Goal: Information Seeking & Learning: Learn about a topic

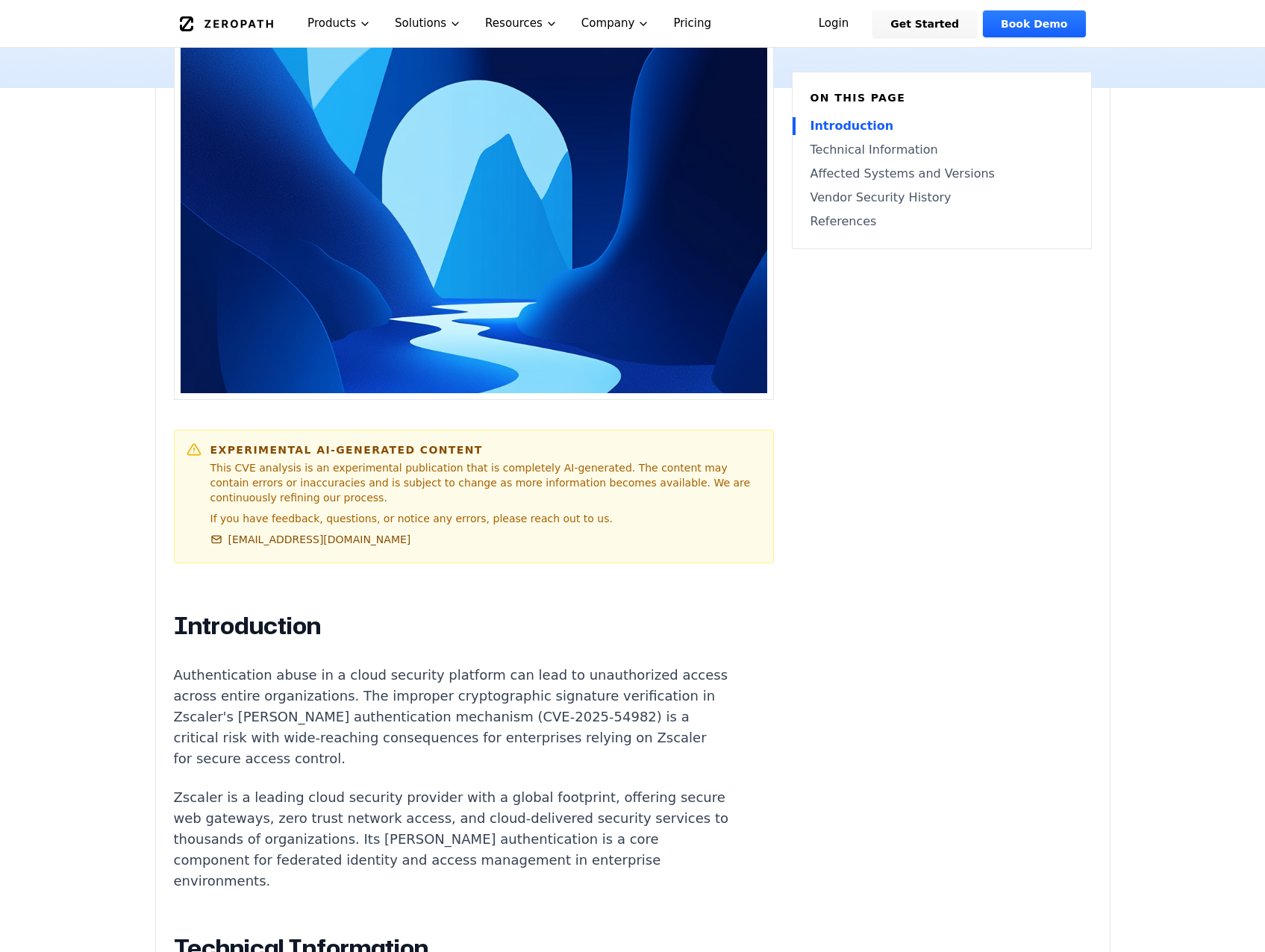
scroll to position [483, 0]
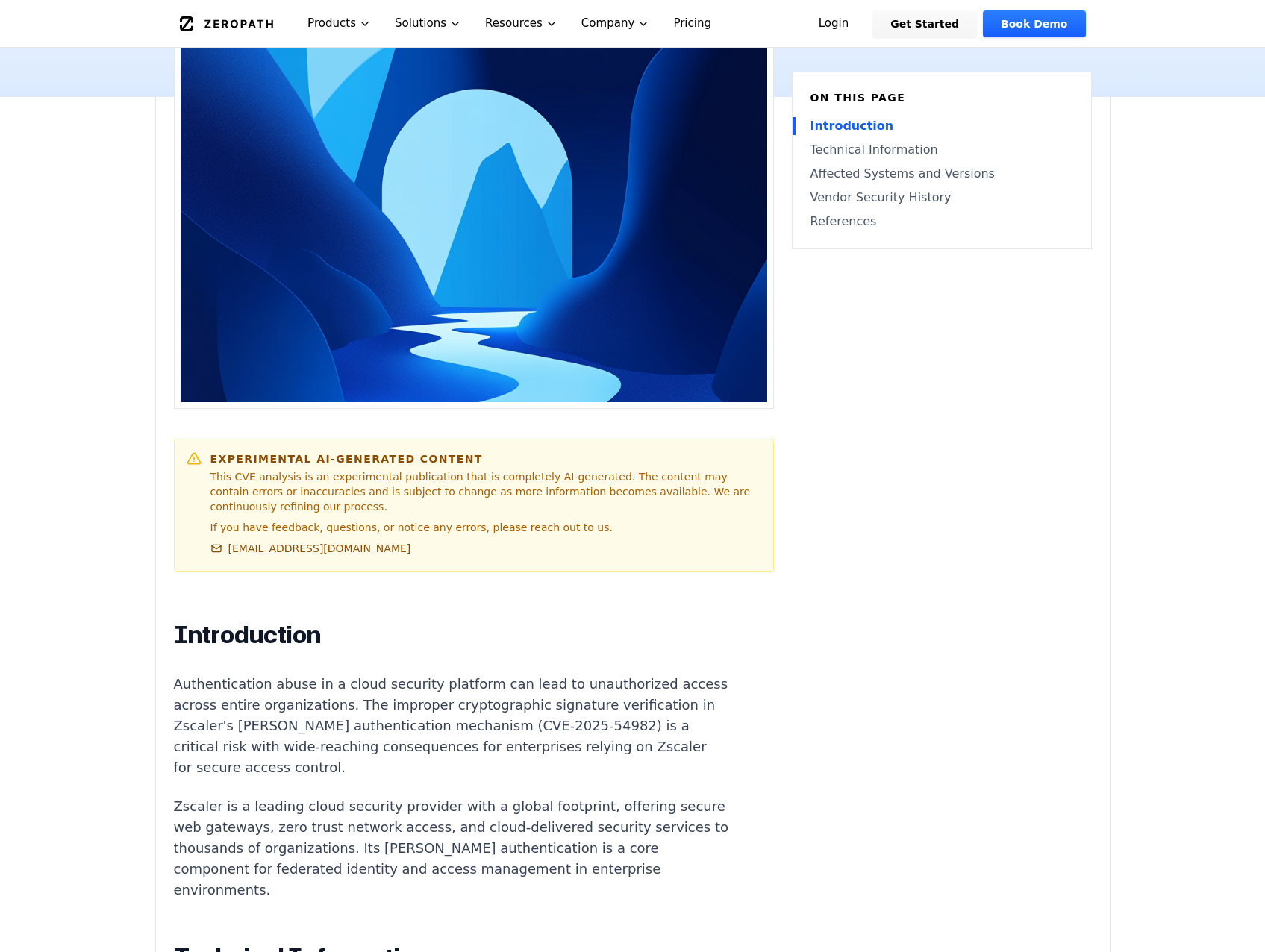
click at [608, 674] on p "Authentication abuse in a cloud security platform can lead to unauthorized acce…" at bounding box center [452, 727] width 555 height 105
drag, startPoint x: 511, startPoint y: 641, endPoint x: 609, endPoint y: 637, distance: 98.1
click at [609, 674] on p "Authentication abuse in a cloud security platform can lead to unauthorized acce…" at bounding box center [452, 727] width 555 height 105
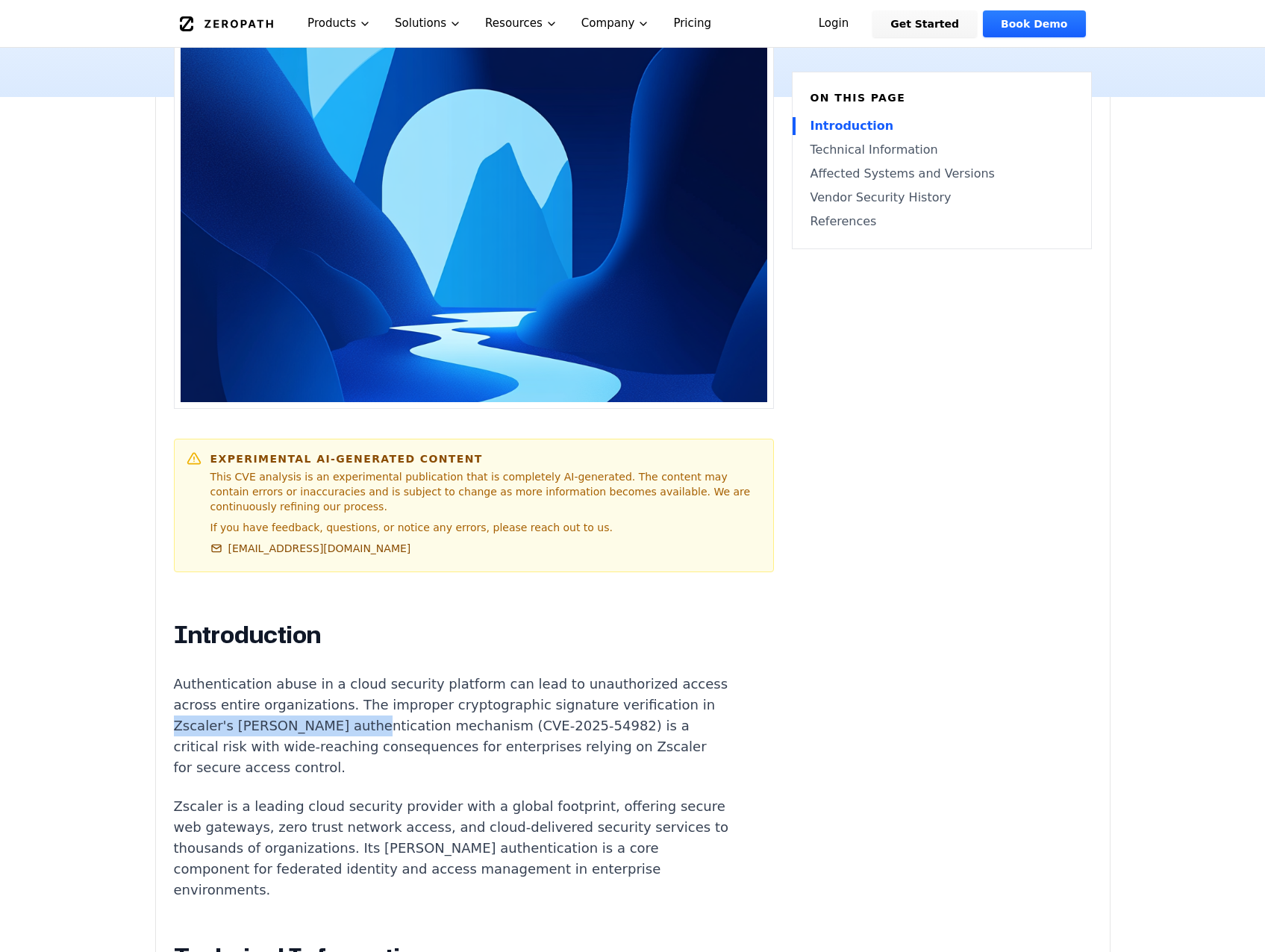
drag, startPoint x: 259, startPoint y: 637, endPoint x: 433, endPoint y: 640, distance: 174.0
click at [433, 674] on p "Authentication abuse in a cloud security platform can lead to unauthorized acce…" at bounding box center [452, 727] width 555 height 105
copy p "Zscaler's SAML authentication"
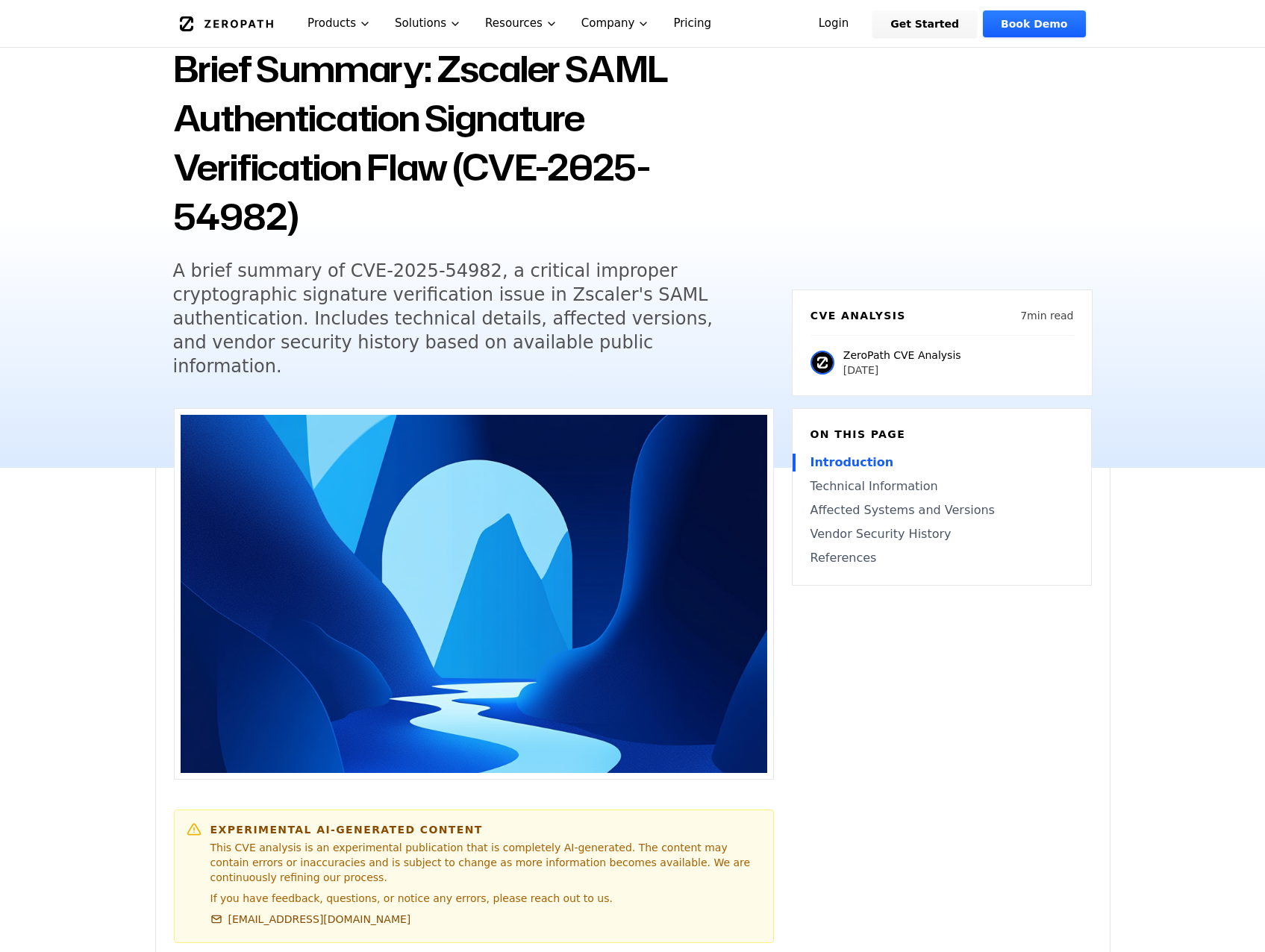
scroll to position [110, 0]
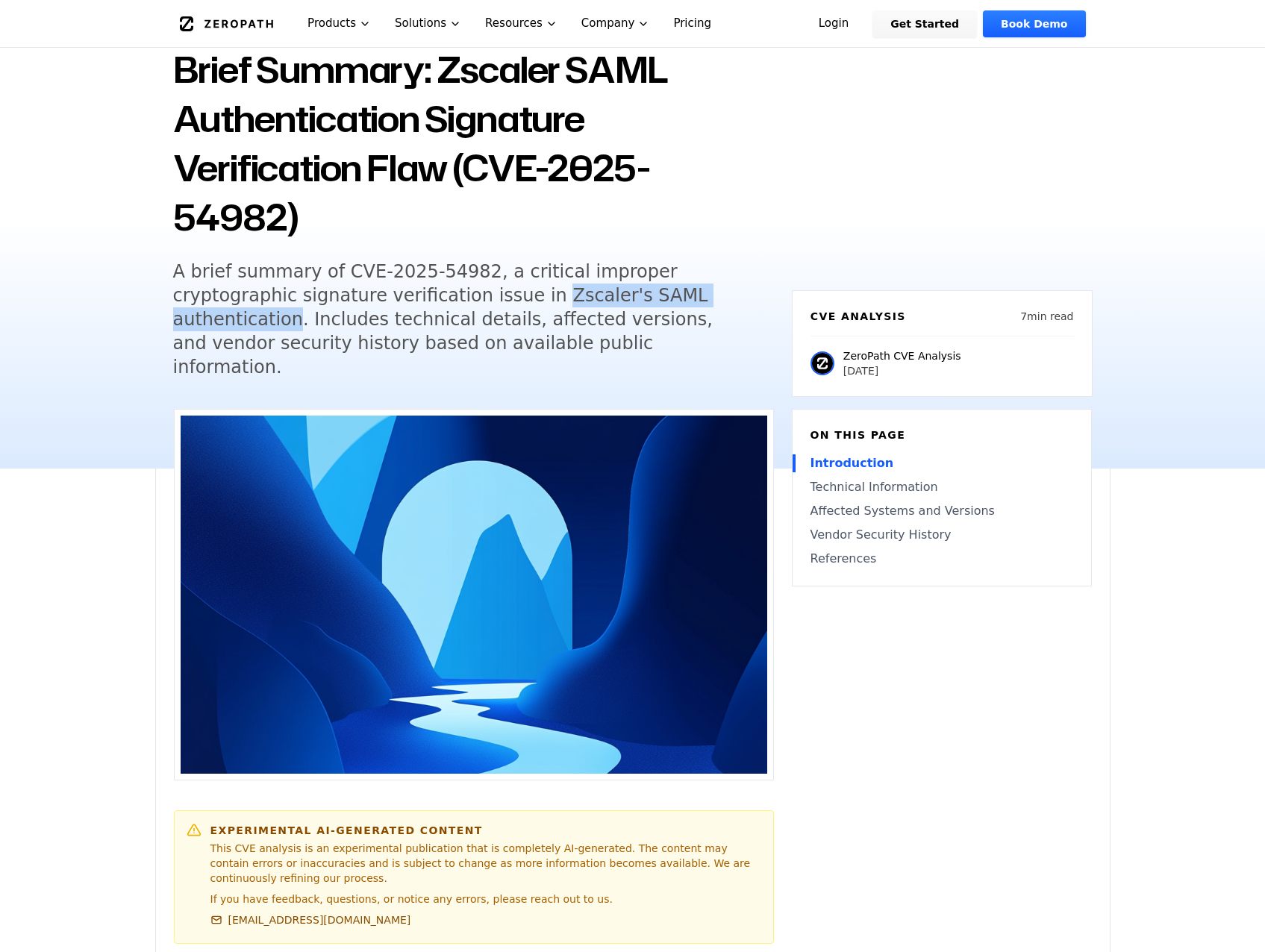
drag, startPoint x: 409, startPoint y: 244, endPoint x: 638, endPoint y: 241, distance: 229.0
click at [638, 260] on h5 "A brief summary of CVE-2025-54982, a critical improper cryptographic signature …" at bounding box center [459, 320] width 573 height 120
copy h5 "Zscaler's SAML authentication"
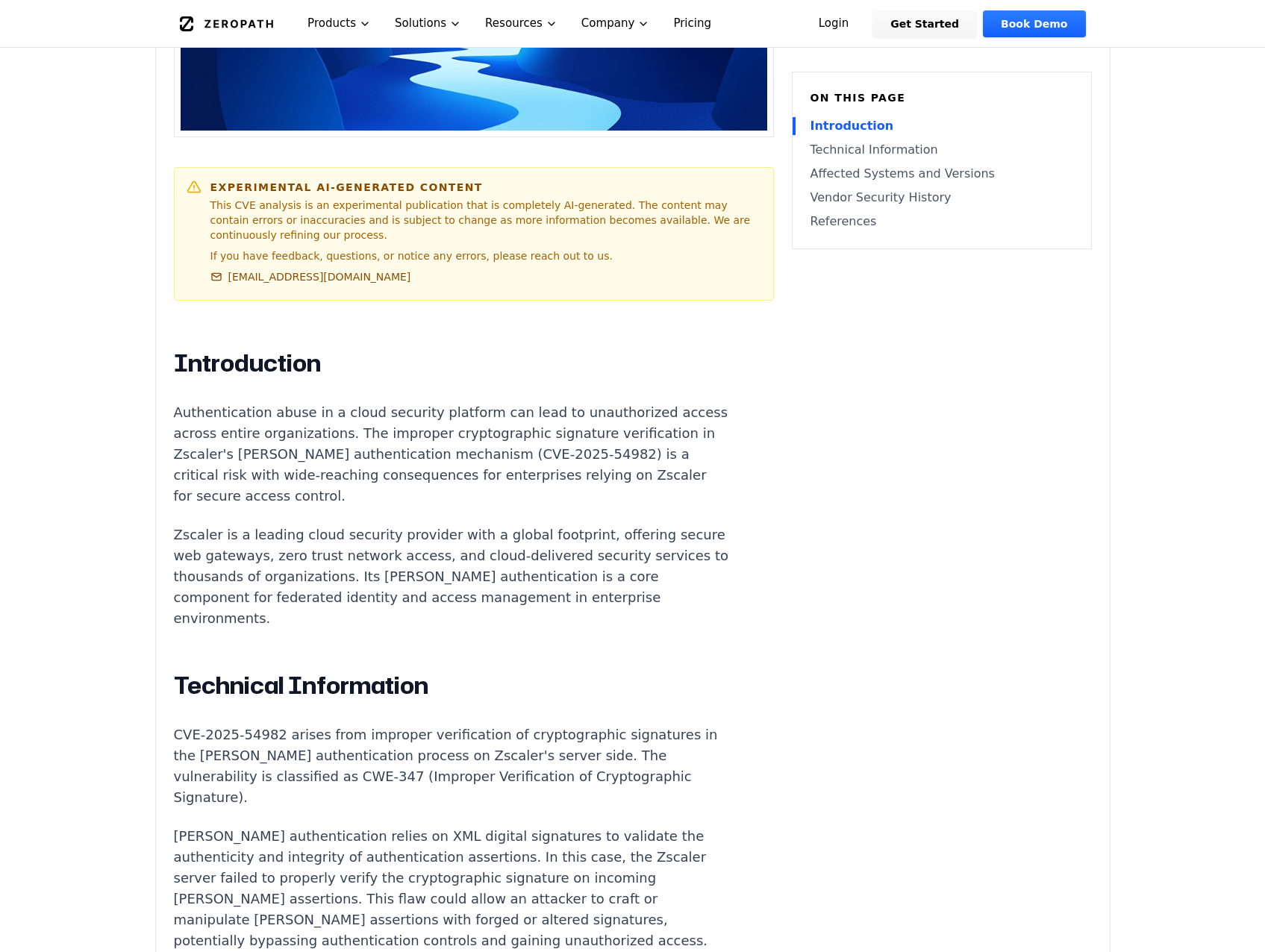
scroll to position [753, 0]
drag, startPoint x: 257, startPoint y: 365, endPoint x: 431, endPoint y: 368, distance: 174.0
click at [431, 403] on p "Authentication abuse in a cloud security platform can lead to unauthorized acce…" at bounding box center [452, 455] width 555 height 105
copy p "Zscaler's SAML authentication"
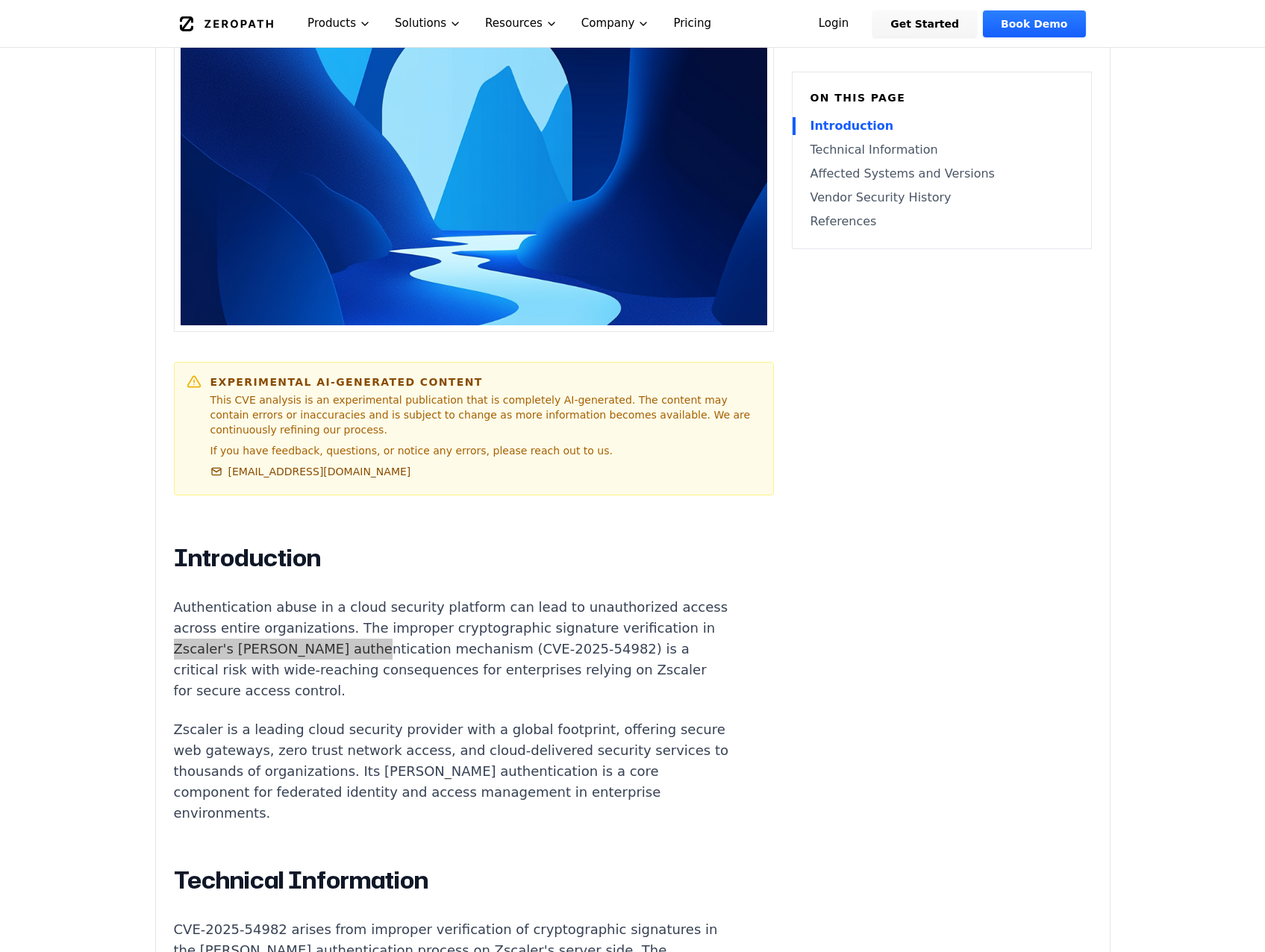
scroll to position [560, 0]
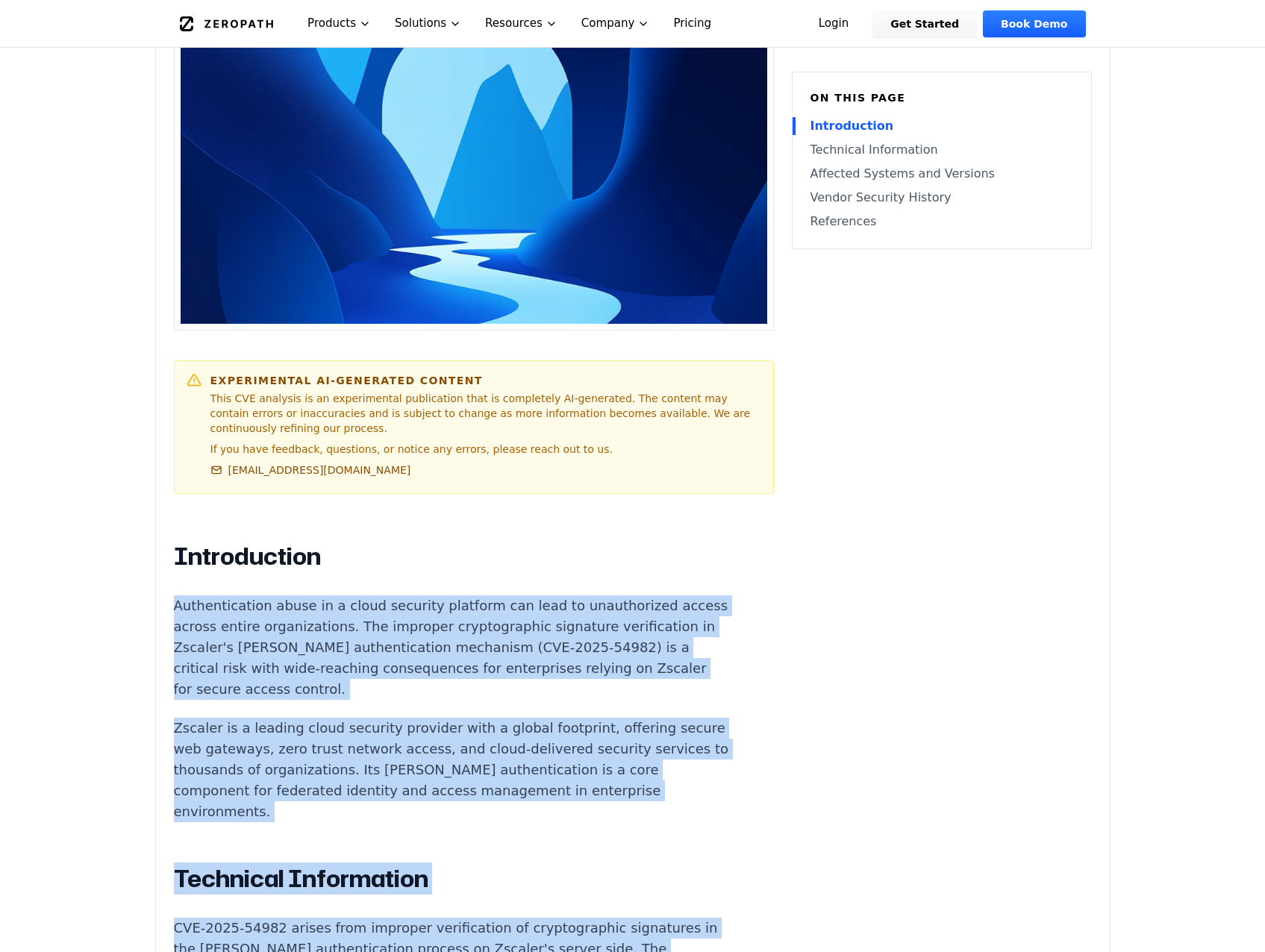
drag, startPoint x: 176, startPoint y: 509, endPoint x: 550, endPoint y: 921, distance: 556.4
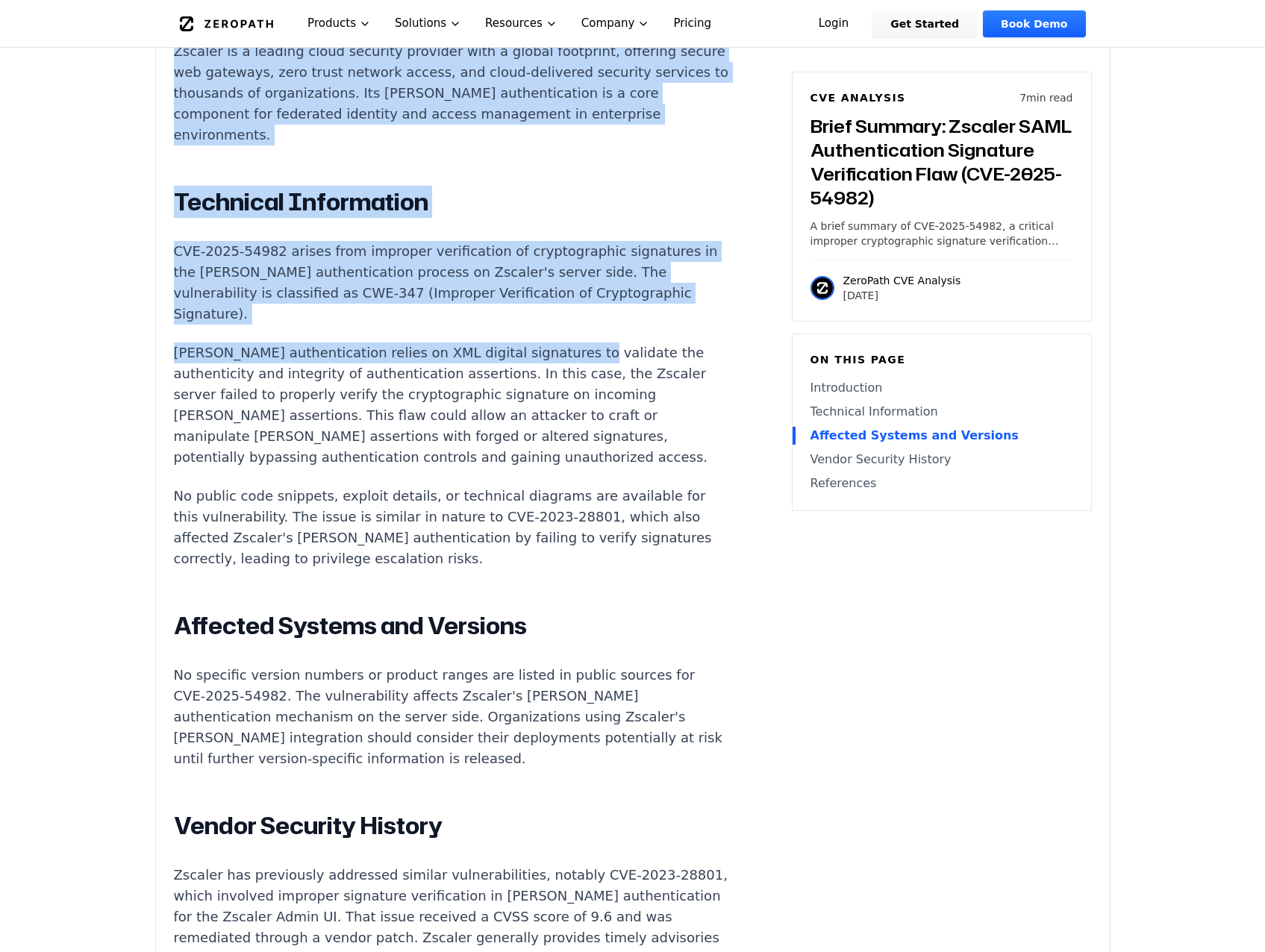
scroll to position [1556, 0]
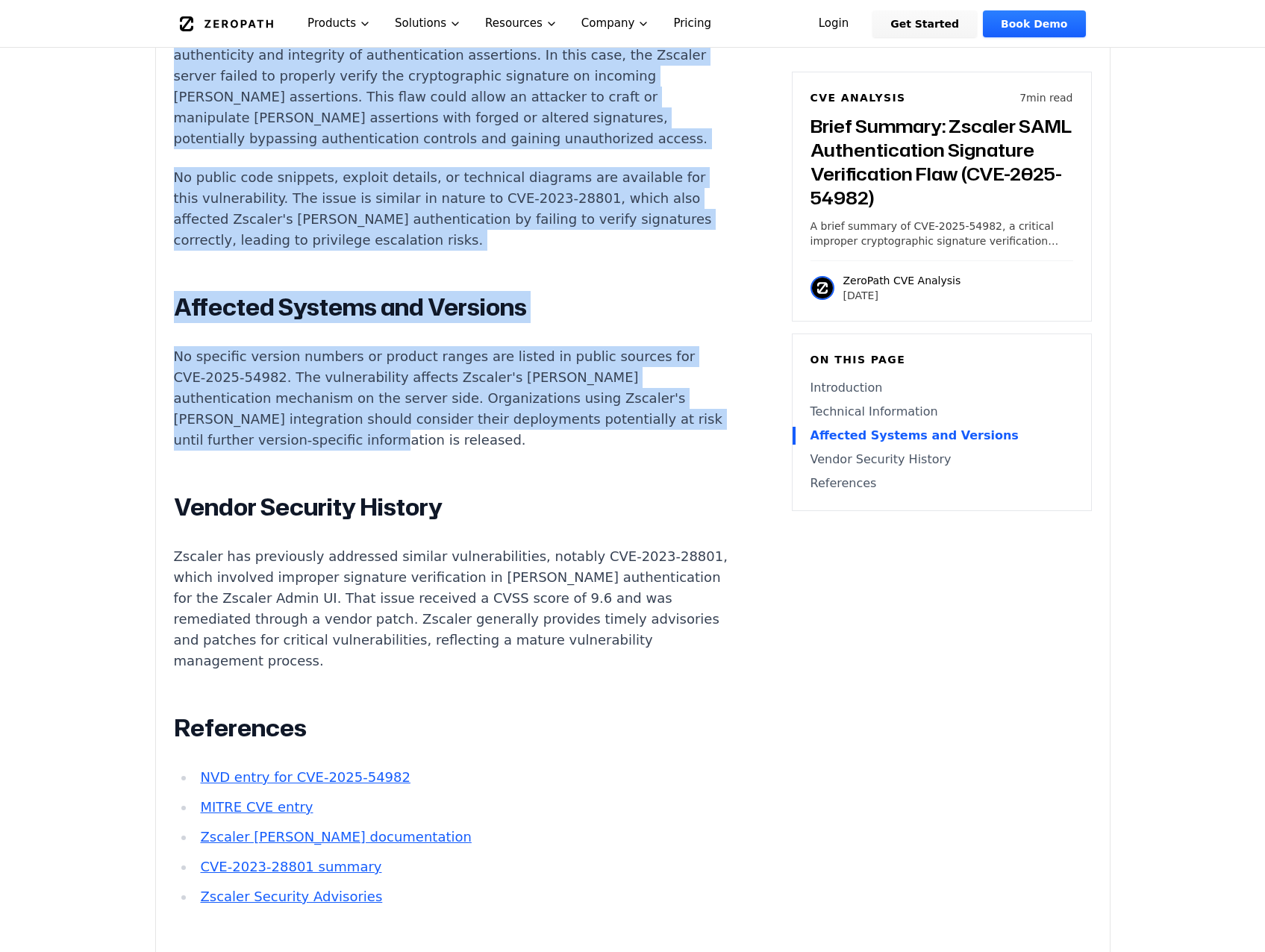
click at [410, 346] on p "No specific version numbers or product ranges are listed in public sources for …" at bounding box center [452, 398] width 555 height 105
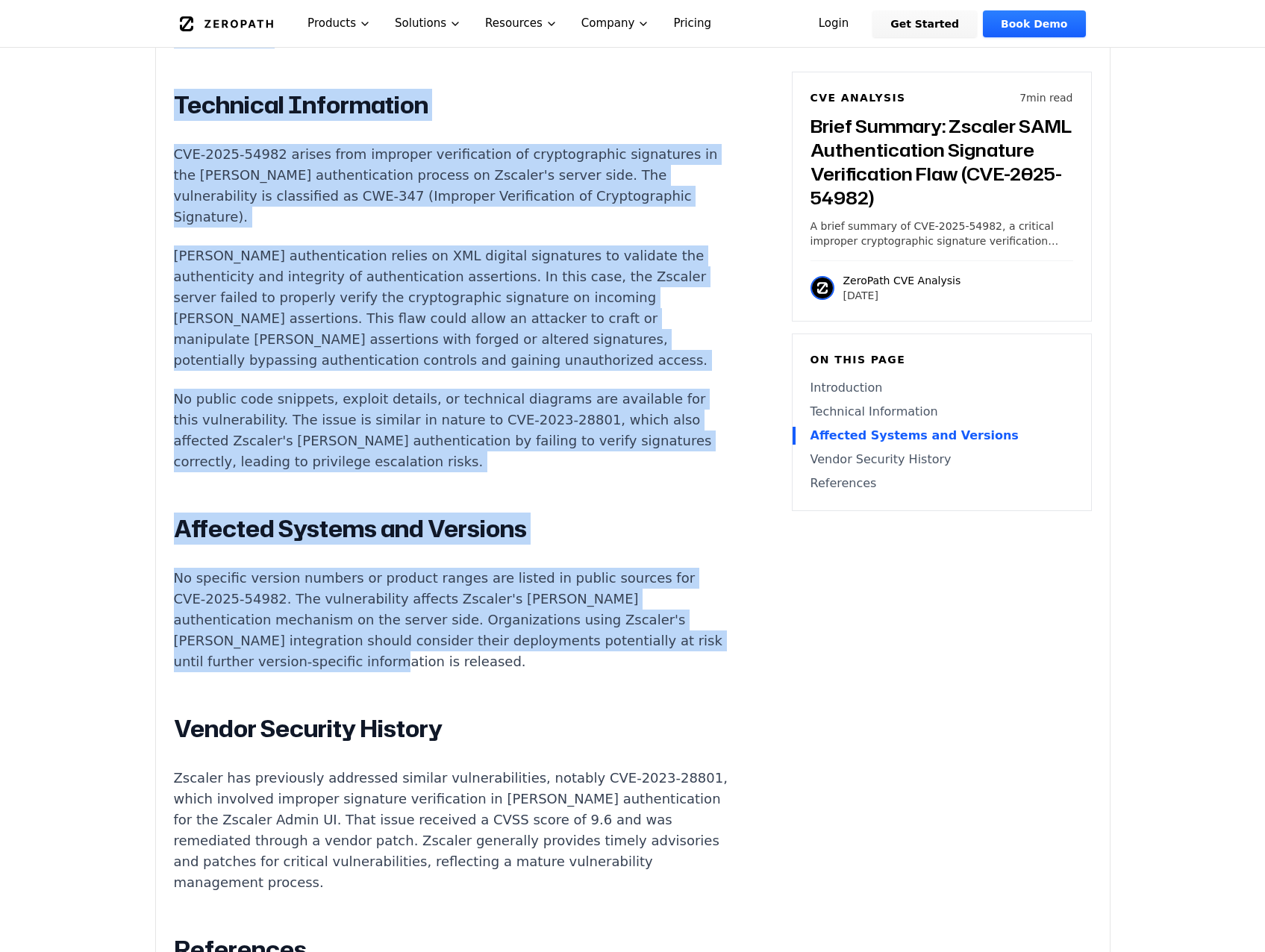
scroll to position [1334, 0]
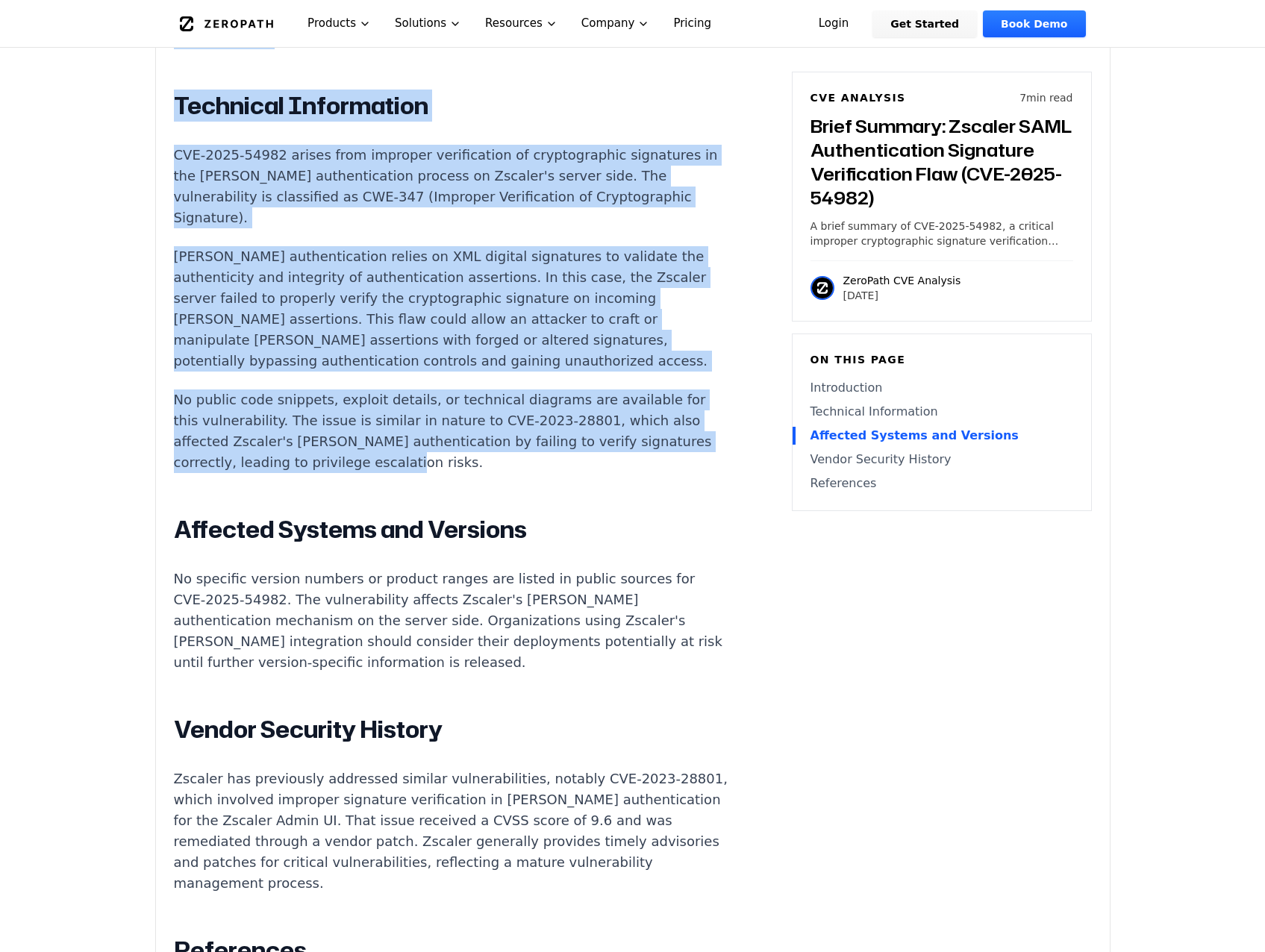
click at [399, 390] on p "No public code snippets, exploit details, or technical diagrams are available f…" at bounding box center [452, 431] width 555 height 83
copy div "Authentication abuse in a cloud security platform can lead to unauthorized acce…"
click at [399, 390] on p "No public code snippets, exploit details, or technical diagrams are available f…" at bounding box center [452, 431] width 555 height 83
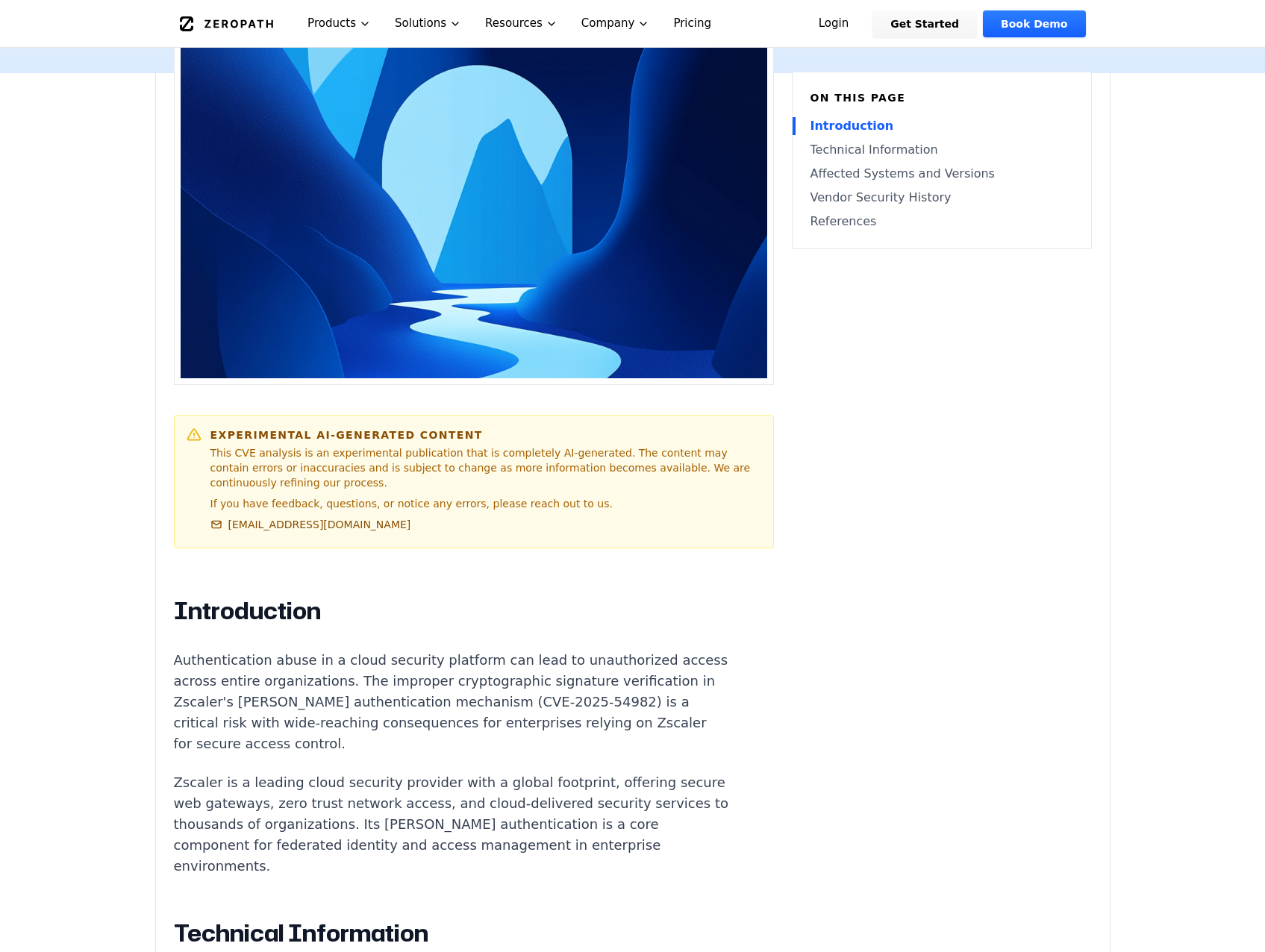
scroll to position [505, 0]
click at [373, 689] on p "Zscaler is a leading cloud security provider with a global footprint, offering …" at bounding box center [452, 826] width 555 height 105
drag, startPoint x: 514, startPoint y: 615, endPoint x: 611, endPoint y: 615, distance: 97.0
click at [611, 651] on p "Authentication abuse in a cloud security platform can lead to unauthorized acce…" at bounding box center [452, 703] width 555 height 105
copy p "CVE-2025-54982"
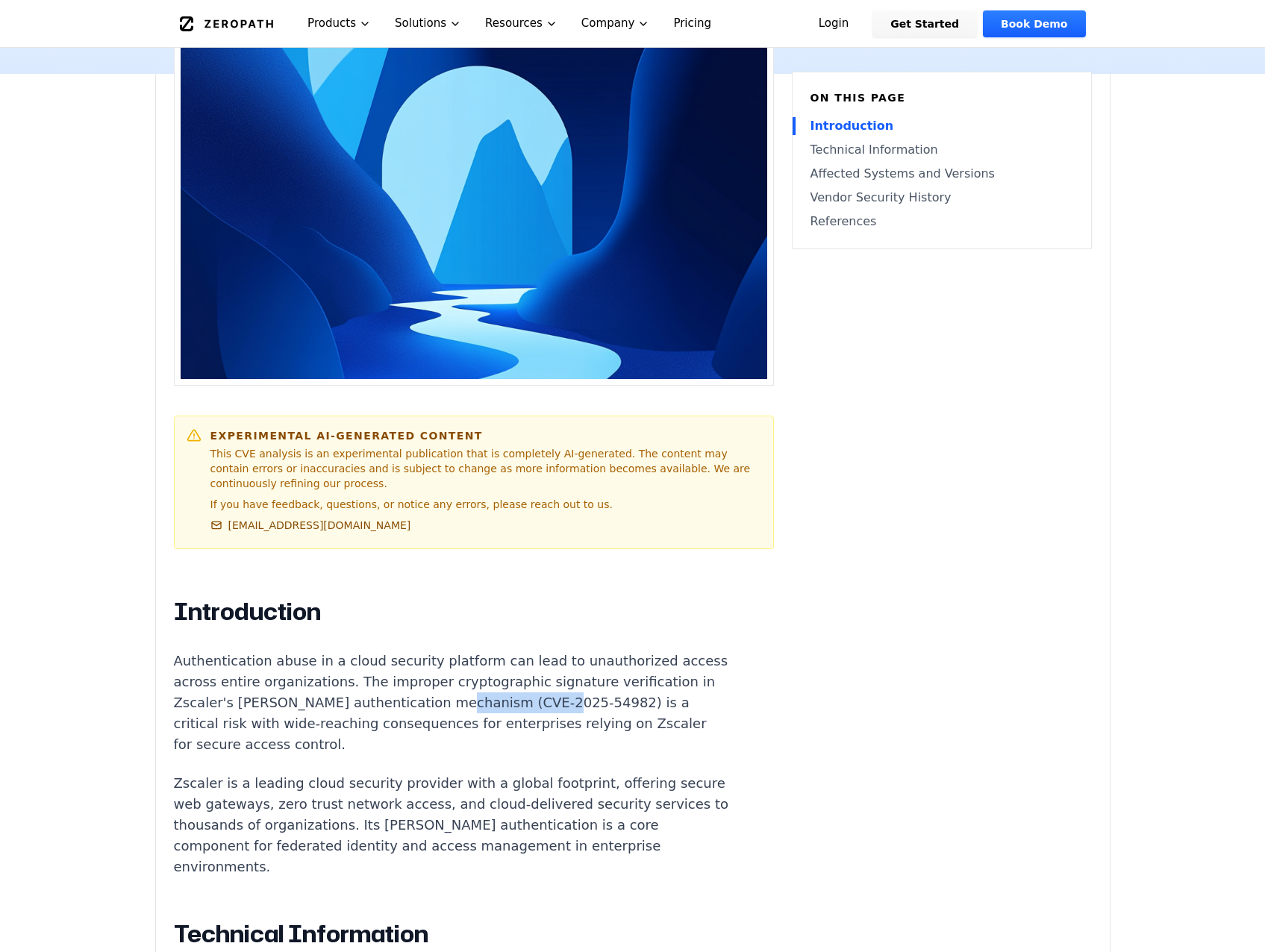
copy p "CVE-2025-54982"
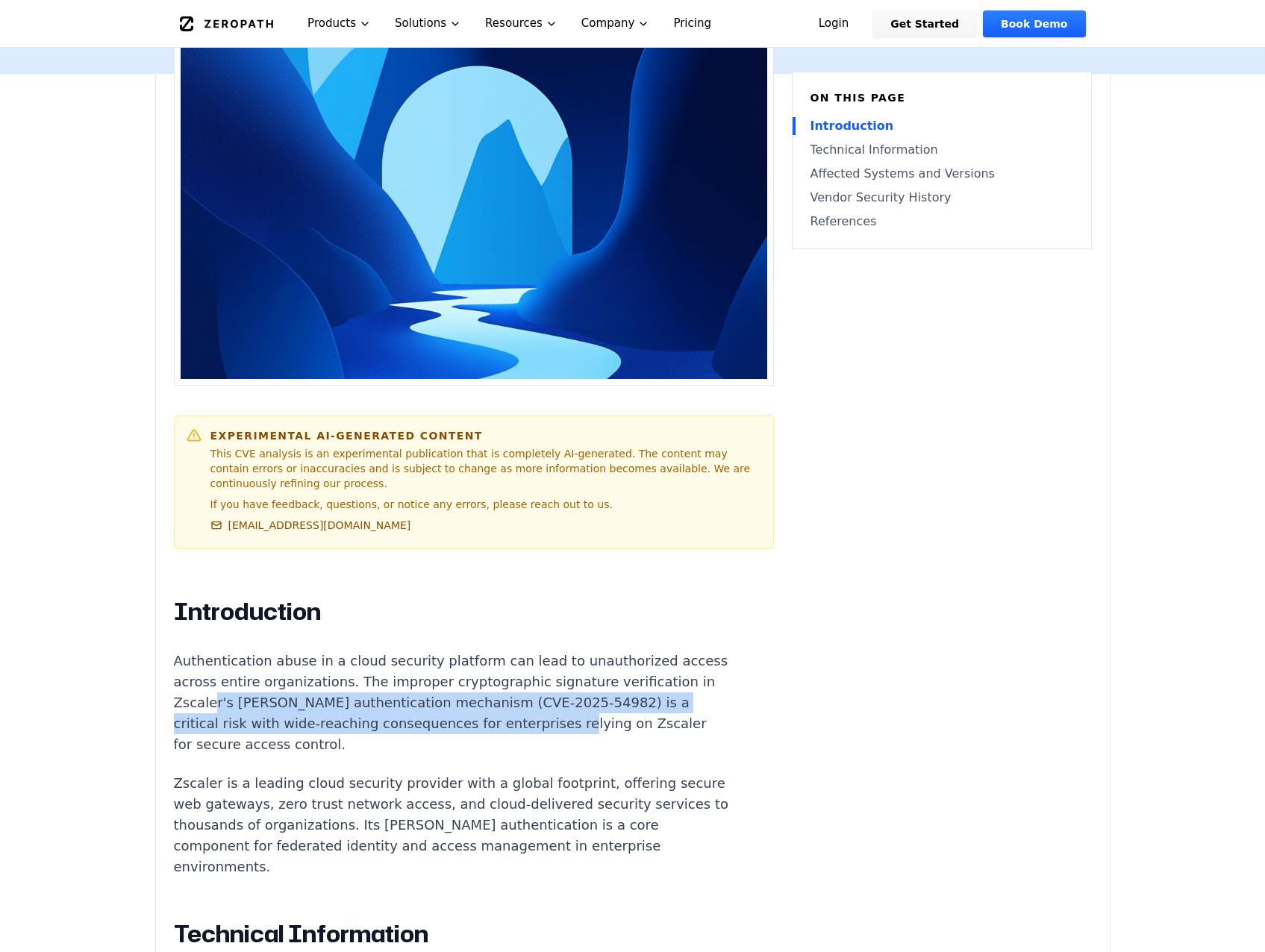
drag, startPoint x: 597, startPoint y: 634, endPoint x: 290, endPoint y: 611, distance: 307.9
click at [290, 651] on p "Authentication abuse in a cloud security platform can lead to unauthorized acce…" at bounding box center [452, 703] width 555 height 105
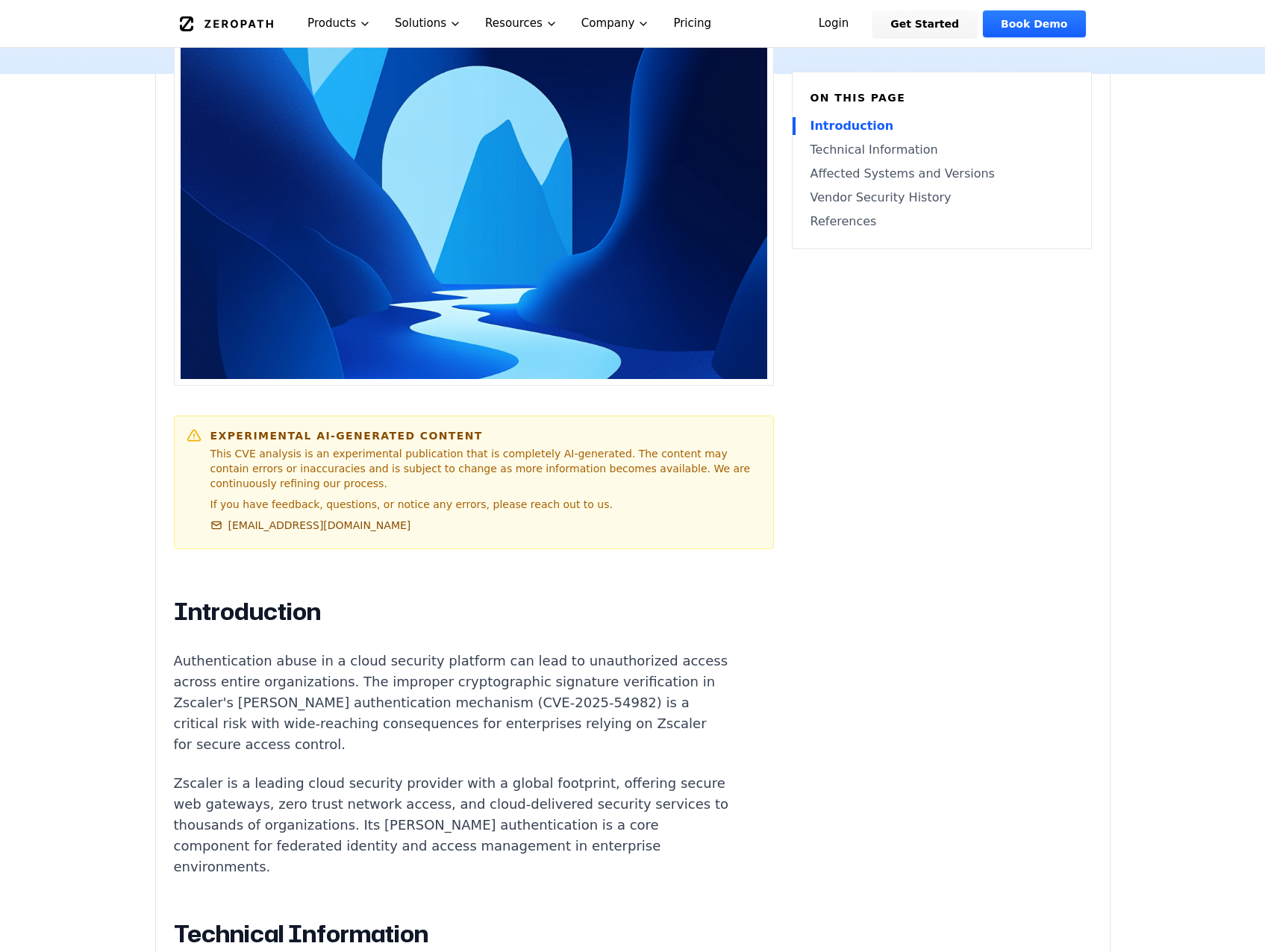
drag, startPoint x: 290, startPoint y: 611, endPoint x: 269, endPoint y: 612, distance: 21.0
click at [269, 651] on p "Authentication abuse in a cloud security platform can lead to unauthorized acce…" at bounding box center [452, 703] width 555 height 105
click at [265, 651] on p "Authentication abuse in a cloud security platform can lead to unauthorized acce…" at bounding box center [452, 703] width 555 height 105
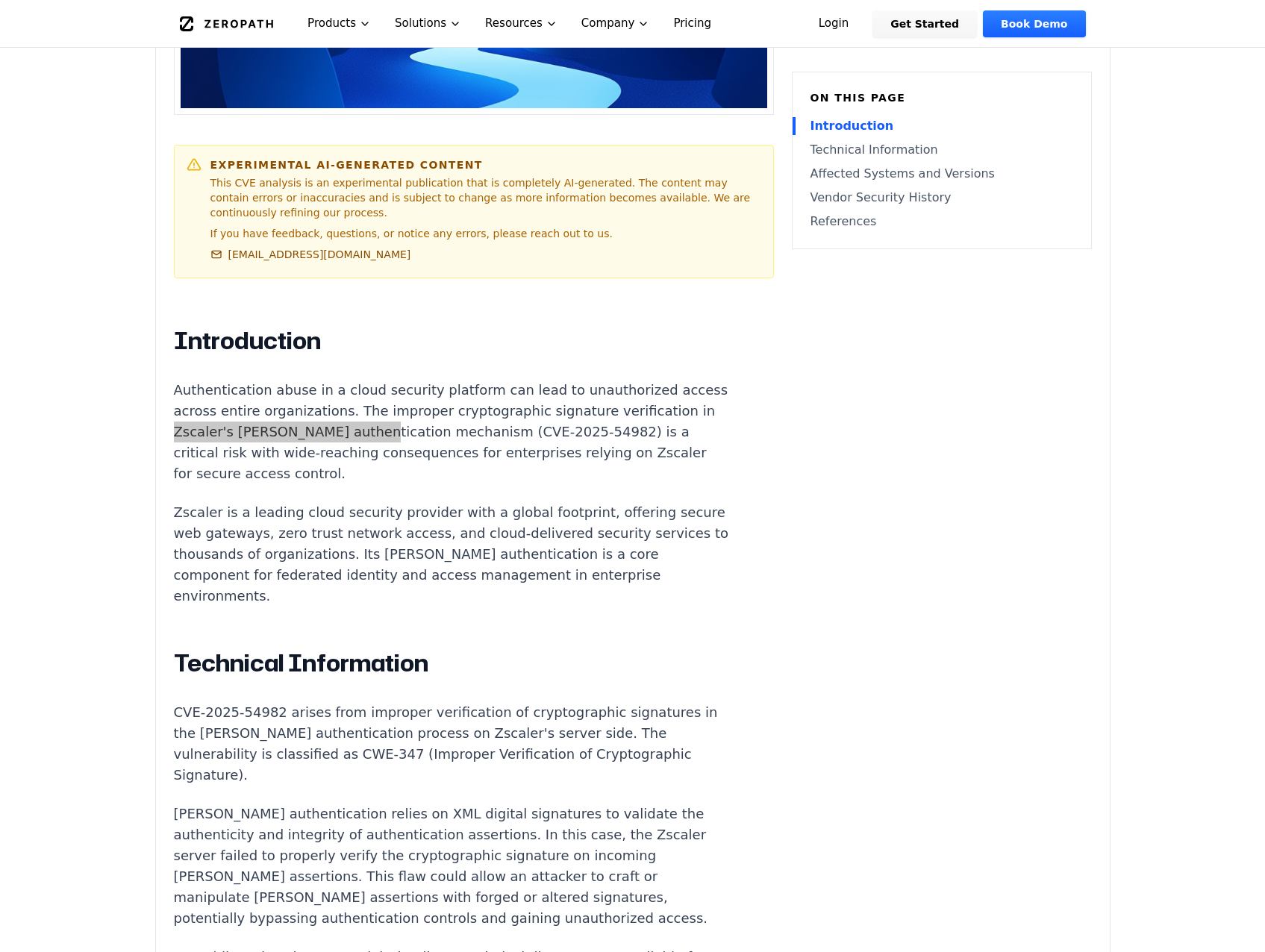
scroll to position [777, 0]
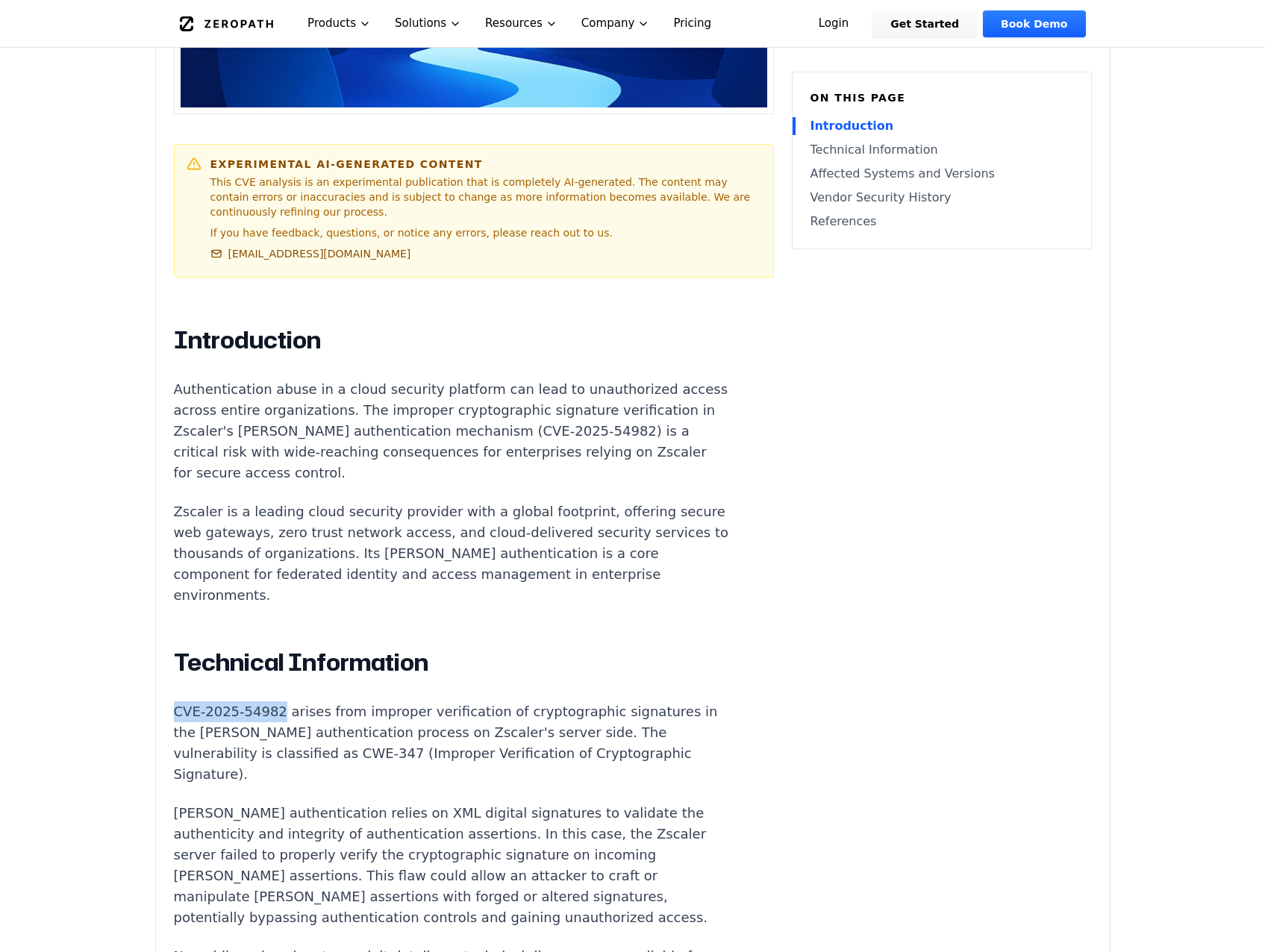
drag, startPoint x: 272, startPoint y: 623, endPoint x: 176, endPoint y: 623, distance: 96.0
click at [176, 689] on p "CVE-2025-54982 arises from improper verification of cryptographic signatures in…" at bounding box center [452, 743] width 555 height 83
copy p "CVE-2025-54982"
click at [545, 648] on h2 "Technical Information" at bounding box center [452, 663] width 555 height 30
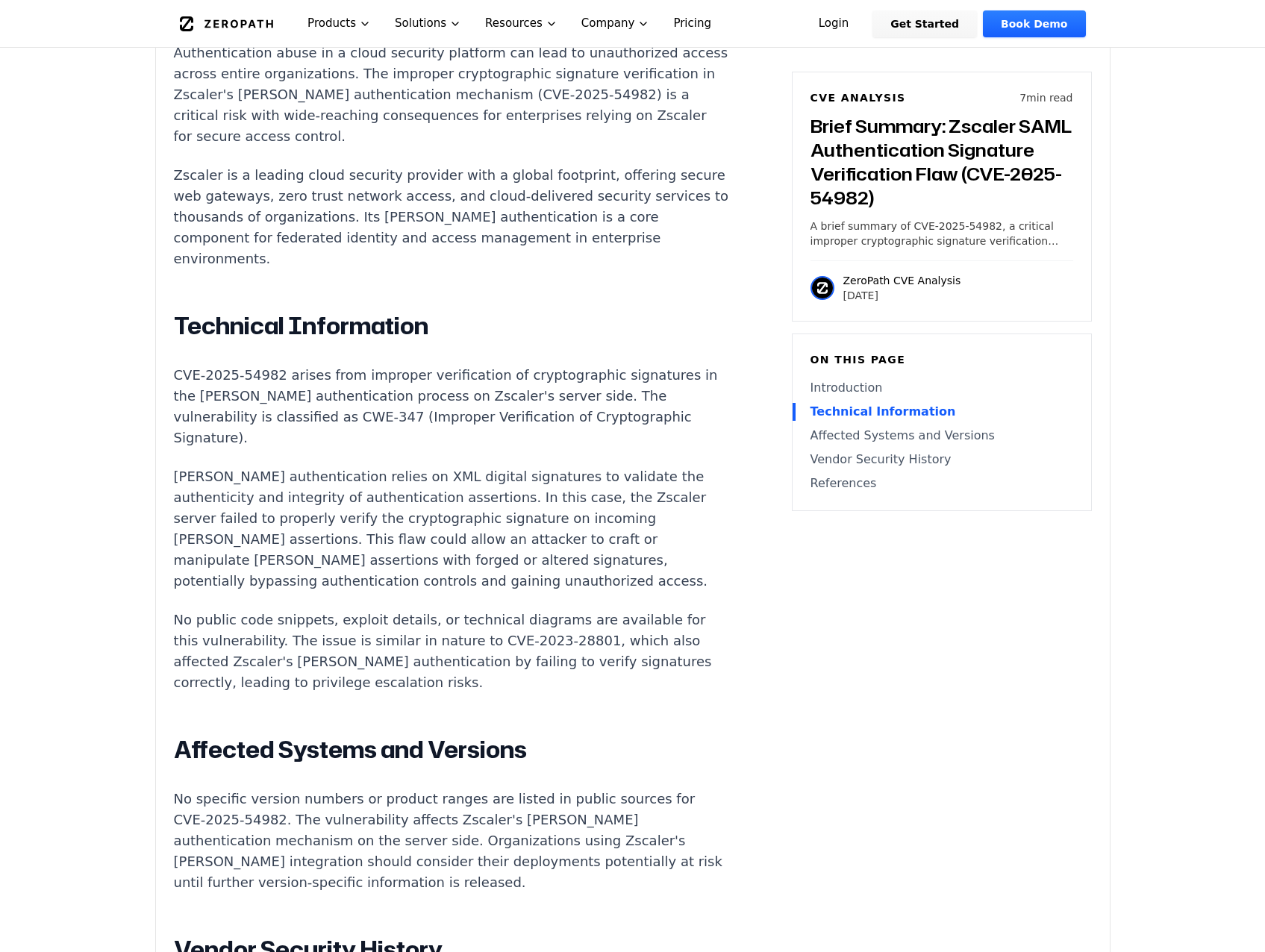
scroll to position [1111, 0]
